Goal: Task Accomplishment & Management: Manage account settings

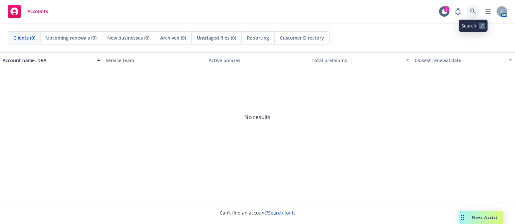
click at [475, 12] on icon at bounding box center [473, 12] width 6 height 6
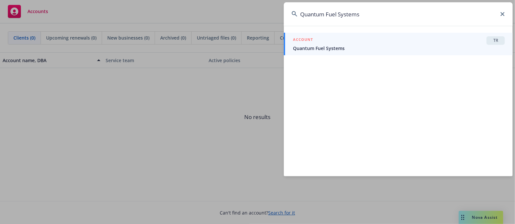
type input "Quantum Fuel Systems"
click at [404, 37] on div "ACCOUNT TR" at bounding box center [399, 40] width 212 height 9
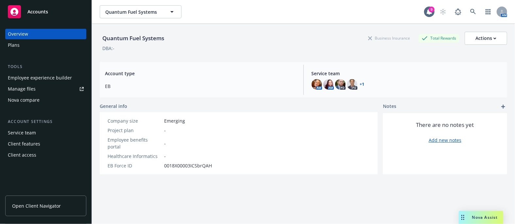
click at [18, 45] on div "Plans" at bounding box center [14, 45] width 12 height 10
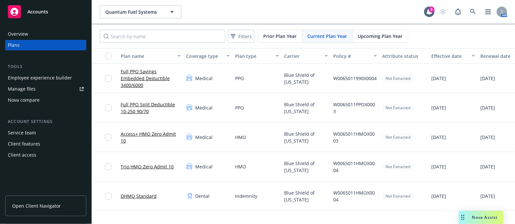
click at [382, 36] on span "Upcoming Plan Year" at bounding box center [380, 36] width 45 height 7
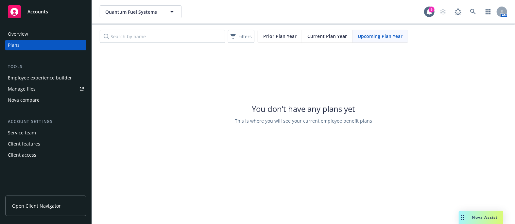
click at [322, 33] on span "Current Plan Year" at bounding box center [328, 36] width 40 height 7
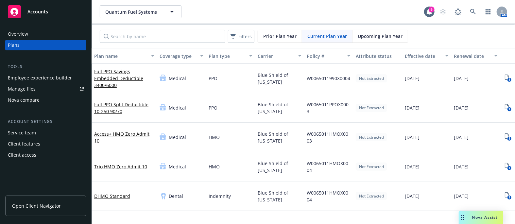
scroll to position [0, 61]
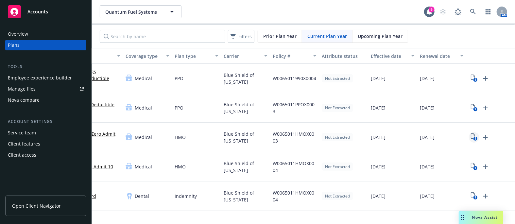
click at [475, 139] on text "1" at bounding box center [476, 139] width 2 height 4
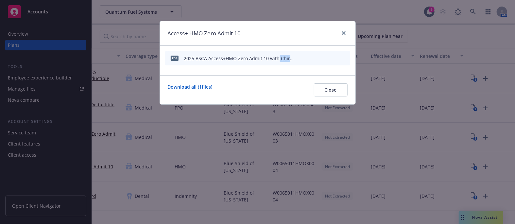
drag, startPoint x: 277, startPoint y: 60, endPoint x: 332, endPoint y: 58, distance: 54.7
click at [332, 58] on div "pdf 2025 BSCA Access+HMO Zero Admit 10 with Chiro+Acup Rider EOC QFS.pdf" at bounding box center [257, 58] width 185 height 14
click at [335, 57] on icon "preview file" at bounding box center [334, 58] width 6 height 5
click at [213, 59] on div "2025 BSCA Access+HMO Zero Admit 10 with Chiro+Acup Rider EOC QFS.pdf" at bounding box center [240, 58] width 112 height 7
click at [210, 57] on div "2025 BSCA Access+HMO Zero Admit 10 with Chiro+Acup Rider EOC QFS.pdf" at bounding box center [240, 58] width 112 height 7
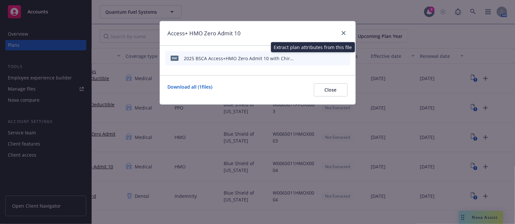
click at [300, 59] on icon "button" at bounding box center [300, 58] width 4 height 4
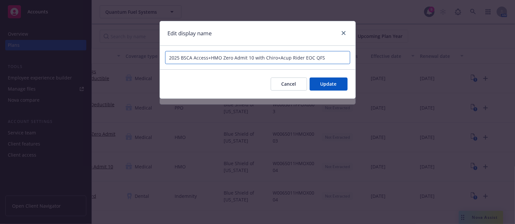
drag, startPoint x: 254, startPoint y: 58, endPoint x: 301, endPoint y: 56, distance: 47.8
click at [301, 56] on input "2025 BSCA Access+HMO Zero Admit 10 with Chiro+Acup Rider EOC QFS" at bounding box center [257, 57] width 185 height 13
click at [269, 57] on input "2025 BSCA Access+HMO Zero Admit 10 EOC QFS" at bounding box center [257, 57] width 185 height 13
paste input "uantum Fuel Systems"
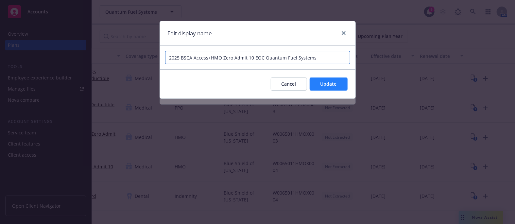
type input "2025 BSCA Access+HMO Zero Admit 10 EOC Quantum Fuel Systems"
click at [335, 83] on span "Update" at bounding box center [329, 84] width 16 height 6
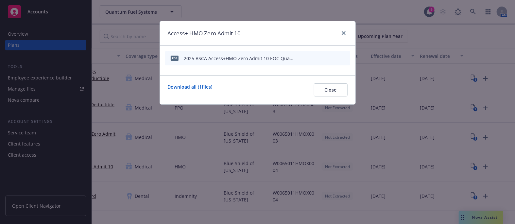
click at [336, 60] on button at bounding box center [334, 58] width 6 height 9
click at [335, 60] on icon "preview file" at bounding box center [334, 58] width 6 height 5
click at [346, 32] on link "close" at bounding box center [344, 33] width 8 height 8
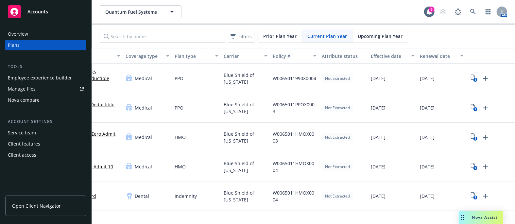
click at [346, 32] on div "Current Plan Year" at bounding box center [327, 36] width 50 height 12
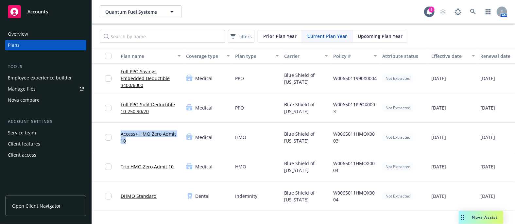
drag, startPoint x: 132, startPoint y: 142, endPoint x: 119, endPoint y: 134, distance: 15.0
click at [119, 134] on div "Access+ HMO Zero Admit 10" at bounding box center [150, 137] width 65 height 29
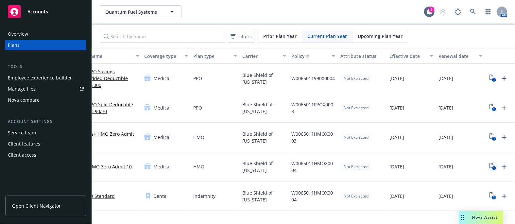
click at [492, 163] on icon "View Plan Documents" at bounding box center [492, 165] width 4 height 5
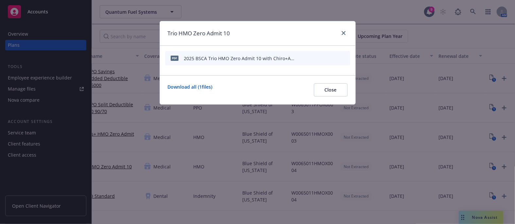
click at [299, 59] on icon "button" at bounding box center [299, 58] width 3 height 3
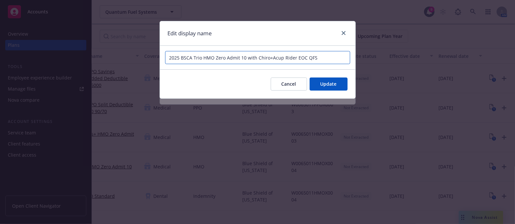
drag, startPoint x: 247, startPoint y: 58, endPoint x: 294, endPoint y: 57, distance: 47.1
click at [294, 57] on input "2025 BSCA Trio HMO Zero Admit 10 with Chiro+Acup Rider EOC QFS" at bounding box center [257, 57] width 185 height 13
click at [260, 58] on input "2025 BSCA Trio HMO Zero Admit 10 EOC QFS" at bounding box center [257, 57] width 185 height 13
paste input "uantum Fuel Systems"
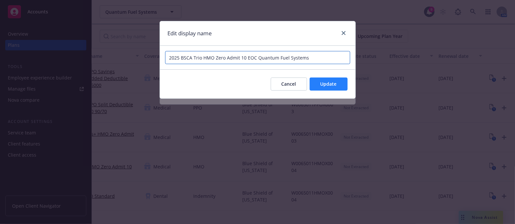
type input "2025 BSCA Trio HMO Zero Admit 10 EOC Quantum Fuel Systems"
click at [333, 82] on span "Update" at bounding box center [329, 84] width 16 height 6
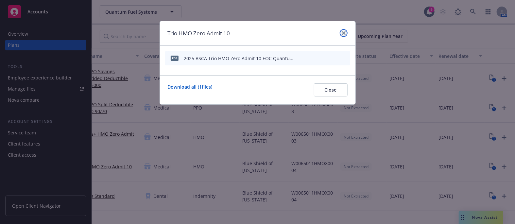
click at [346, 35] on link "close" at bounding box center [344, 33] width 8 height 8
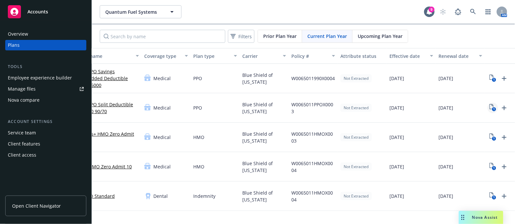
click at [492, 108] on rect "View Plan Documents" at bounding box center [494, 109] width 4 height 4
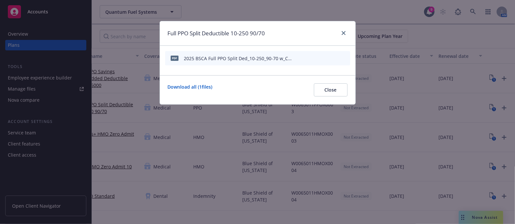
click at [301, 57] on icon "button" at bounding box center [300, 58] width 4 height 4
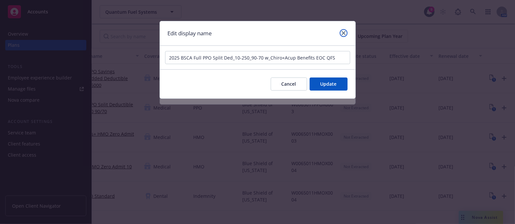
click at [341, 32] on link "close" at bounding box center [344, 33] width 8 height 8
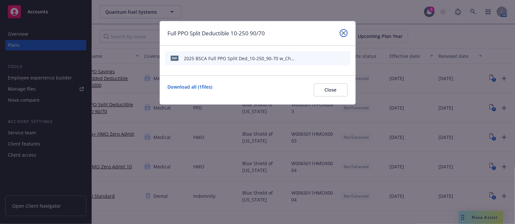
click at [341, 32] on link "close" at bounding box center [344, 33] width 8 height 8
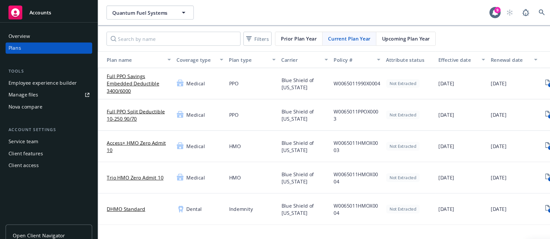
scroll to position [0, 21]
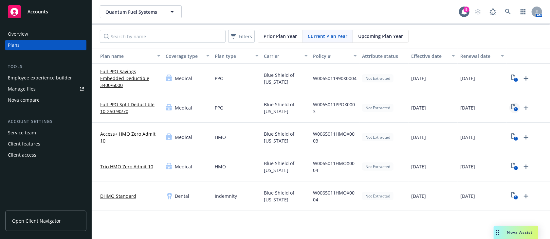
click at [513, 108] on icon "1" at bounding box center [514, 108] width 7 height 8
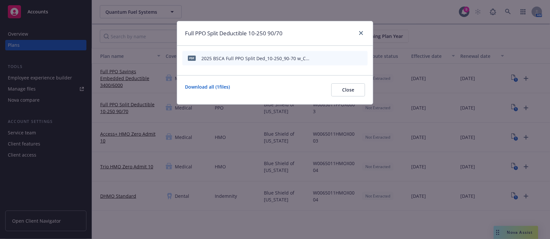
click at [317, 59] on icon "button" at bounding box center [317, 58] width 4 height 4
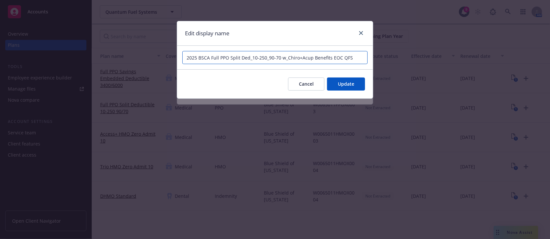
click at [247, 58] on input "2025 BSCA Full PPO Split Ded_10-250_90-70 w_Chiro+Acup Benefits EOC QFS" at bounding box center [274, 57] width 185 height 13
drag, startPoint x: 279, startPoint y: 57, endPoint x: 328, endPoint y: 56, distance: 48.4
click at [328, 56] on input "2025 BSCA Full PPO Split Ded 10-250 90/70 w_Chiro+Acup Benefits EOC QFS" at bounding box center [274, 57] width 185 height 13
click at [296, 57] on input "2025 BSCA Full PPO Split Ded 10-250 90/70 EOC QFS" at bounding box center [274, 57] width 185 height 13
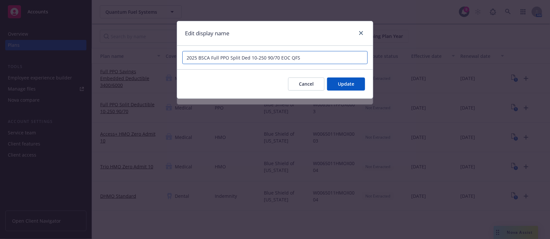
paste input "uantum Fuel Systems"
type input "2025 BSCA Full PPO Split Ded 10-250 90/70 EOC Quantum Fuel Systems"
click at [348, 81] on span "Update" at bounding box center [346, 84] width 16 height 6
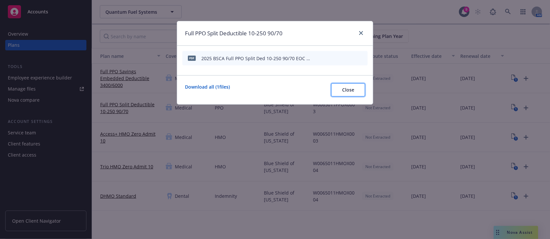
click at [346, 90] on span "Close" at bounding box center [348, 90] width 12 height 6
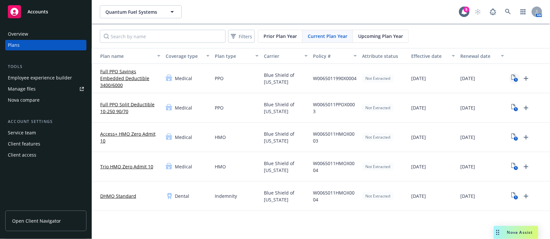
click at [515, 80] on text "1" at bounding box center [516, 80] width 2 height 4
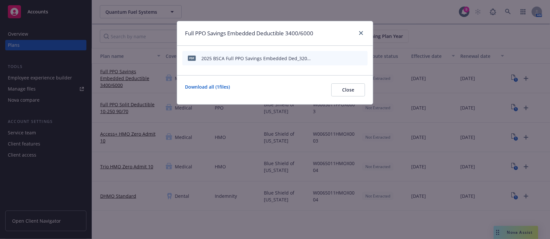
click at [318, 58] on icon "button" at bounding box center [316, 58] width 3 height 3
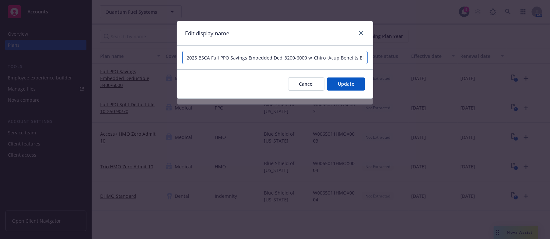
click at [282, 58] on input "2025 BSCA Full PPO Savings Embedded Ded_3200-6000 w_Chiro+Acup Benefits EOC QFS" at bounding box center [274, 57] width 185 height 13
drag, startPoint x: 305, startPoint y: 58, endPoint x: 350, endPoint y: 56, distance: 45.8
click at [350, 56] on input "2025 BSCA Full PPO Savings Embedded Ded 3200/6000 w_Chiro+Acup Benefits EOC QFS" at bounding box center [274, 57] width 185 height 13
click at [321, 57] on input "2025 BSCA Full PPO Savings Embedded Ded 3200/6000 EOC QFS" at bounding box center [274, 57] width 185 height 13
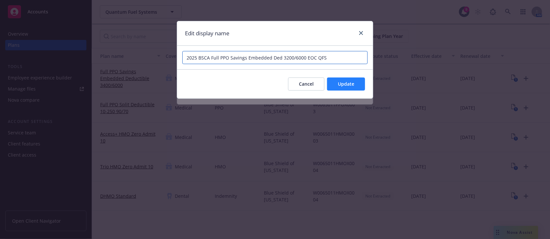
paste input "uantum Fuel Systems"
type input "2025 BSCA Full PPO Savings Embedded Ded 3200/6000 EOC Quantum Fuel Systems"
click at [356, 84] on button "Update" at bounding box center [346, 84] width 38 height 13
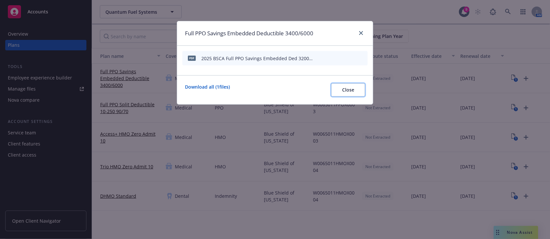
click at [353, 92] on span "Close" at bounding box center [348, 90] width 12 height 6
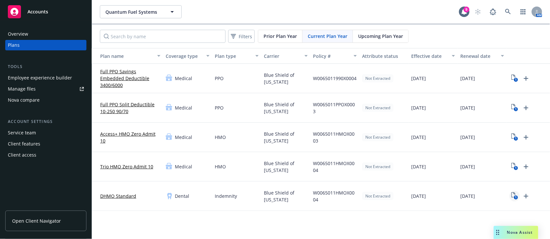
click at [512, 193] on icon "1" at bounding box center [514, 196] width 7 height 8
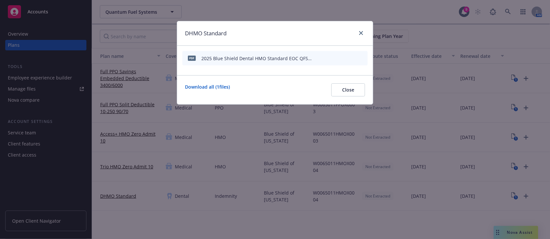
click at [318, 58] on icon "button" at bounding box center [317, 58] width 4 height 4
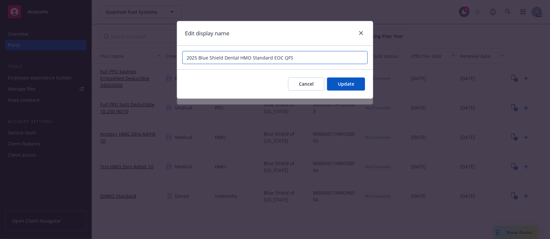
click at [284, 58] on input "2025 Blue Shield Dental HMO Standard EOC QFS" at bounding box center [274, 57] width 185 height 13
paste input "uantum Fuel Systems"
type input "2025 Blue Shield Dental HMO Standard EOC Quantum Fuel Systems"
click at [357, 84] on button "Update" at bounding box center [346, 84] width 38 height 13
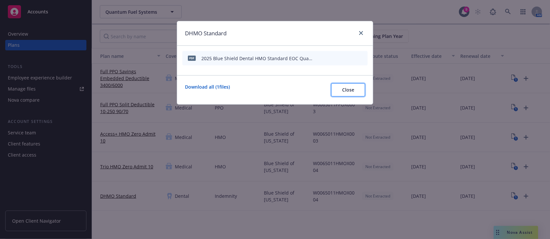
click at [346, 90] on span "Close" at bounding box center [348, 90] width 12 height 6
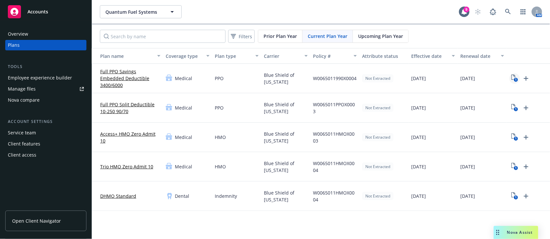
click at [514, 77] on icon "1" at bounding box center [514, 79] width 7 height 8
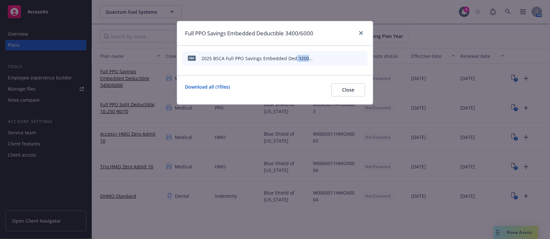
drag, startPoint x: 293, startPoint y: 57, endPoint x: 341, endPoint y: 58, distance: 47.8
click at [341, 58] on div "pdf 2025 BSCA Full PPO Savings Embedded Ded 3200/6000 EOC Quantum Fuel Systems.…" at bounding box center [274, 58] width 185 height 14
click at [316, 56] on icon "button" at bounding box center [318, 58] width 4 height 4
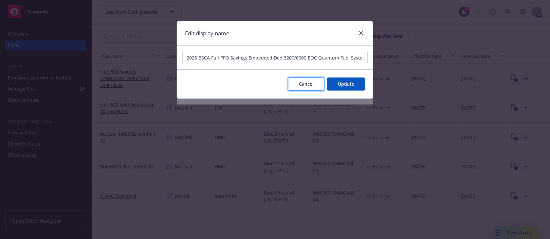
click at [300, 83] on span "Cancel" at bounding box center [306, 84] width 15 height 6
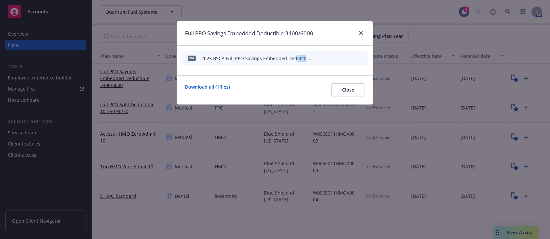
click at [350, 56] on icon "preview file" at bounding box center [351, 58] width 6 height 5
click at [342, 92] on span "Close" at bounding box center [348, 90] width 12 height 6
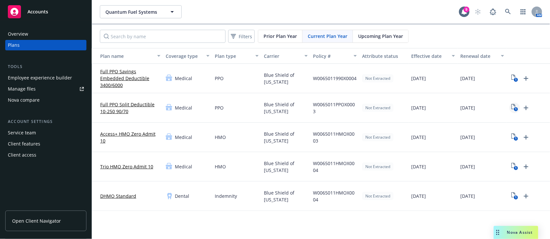
click at [513, 106] on icon "1" at bounding box center [514, 108] width 7 height 8
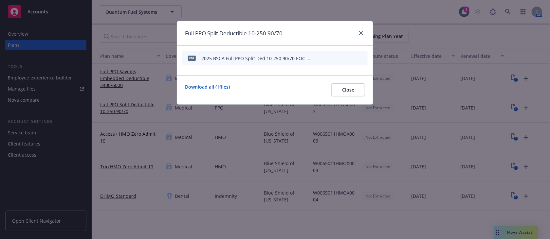
click at [348, 57] on div at bounding box center [340, 58] width 49 height 9
click at [351, 58] on icon "preview file" at bounding box center [351, 58] width 6 height 5
click at [364, 31] on link "close" at bounding box center [361, 33] width 8 height 8
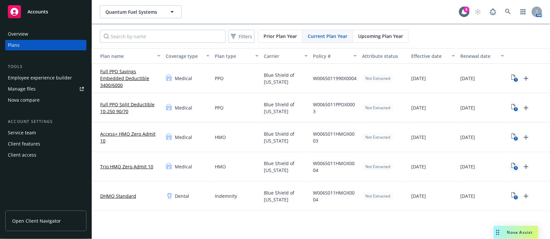
click at [511, 168] on icon "1" at bounding box center [514, 167] width 7 height 8
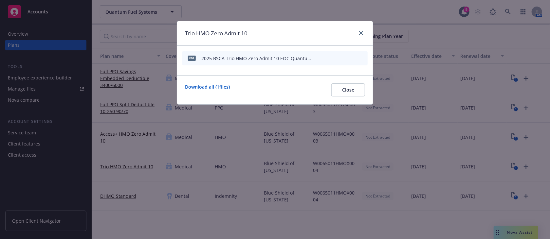
click at [350, 58] on icon "preview file" at bounding box center [351, 58] width 6 height 5
click at [357, 33] on link "close" at bounding box center [361, 33] width 8 height 8
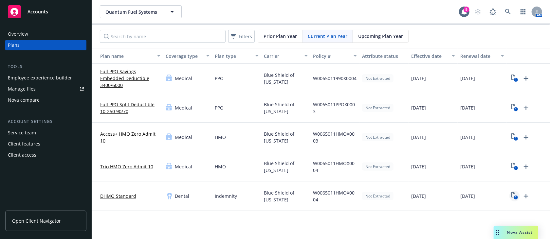
click at [514, 196] on rect "View Plan Documents" at bounding box center [515, 198] width 4 height 4
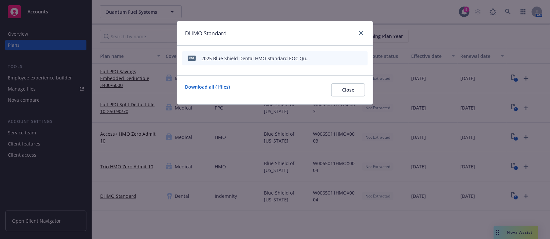
click at [350, 58] on icon "preview file" at bounding box center [351, 58] width 6 height 5
